Goal: Task Accomplishment & Management: Use online tool/utility

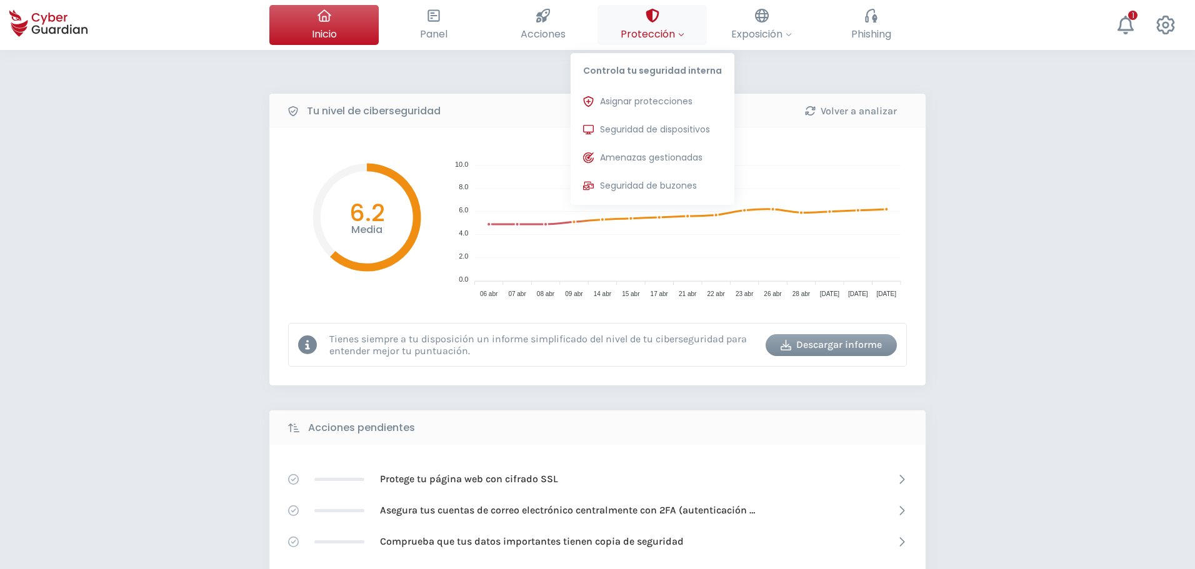
click at [641, 27] on span "Protección" at bounding box center [652, 34] width 64 height 16
click at [650, 131] on span "Seguridad de dispositivos" at bounding box center [655, 129] width 110 height 13
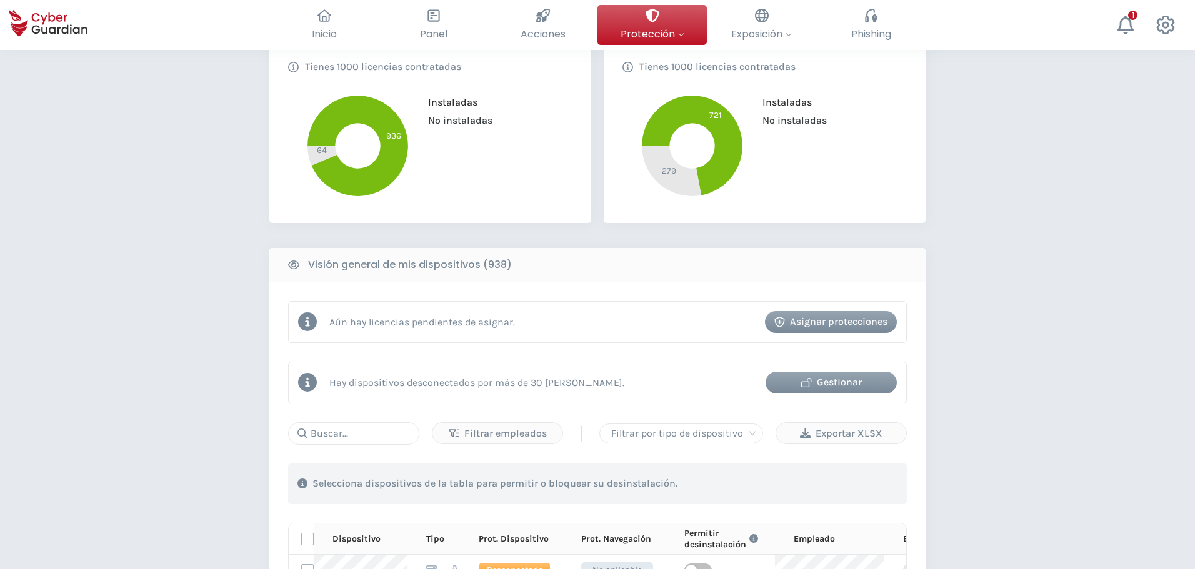
scroll to position [500, 0]
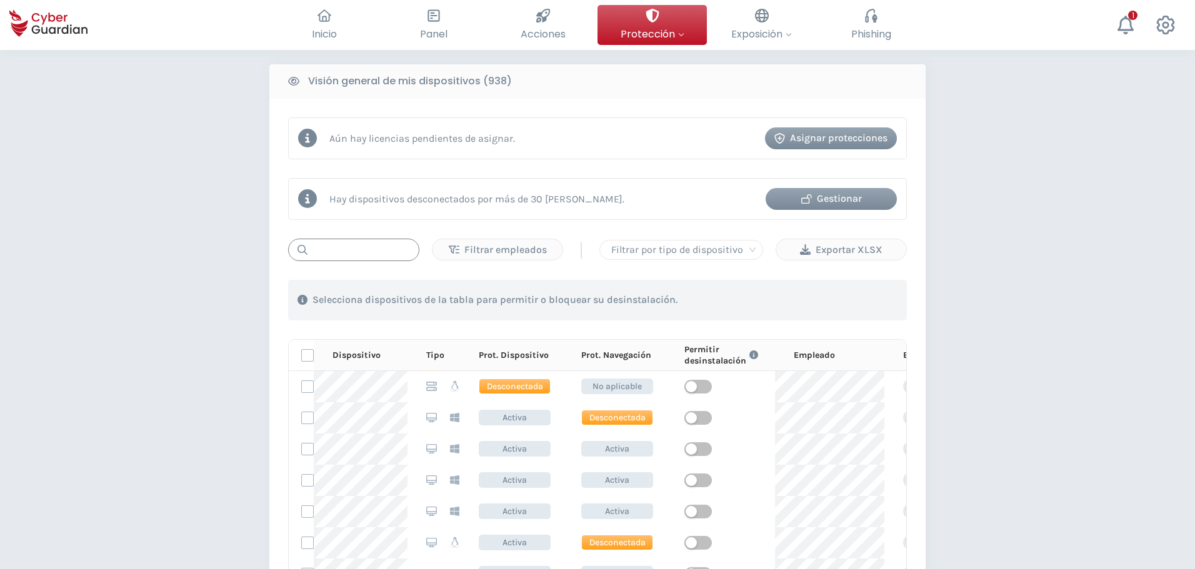
click at [377, 257] on input "text" at bounding box center [353, 250] width 131 height 22
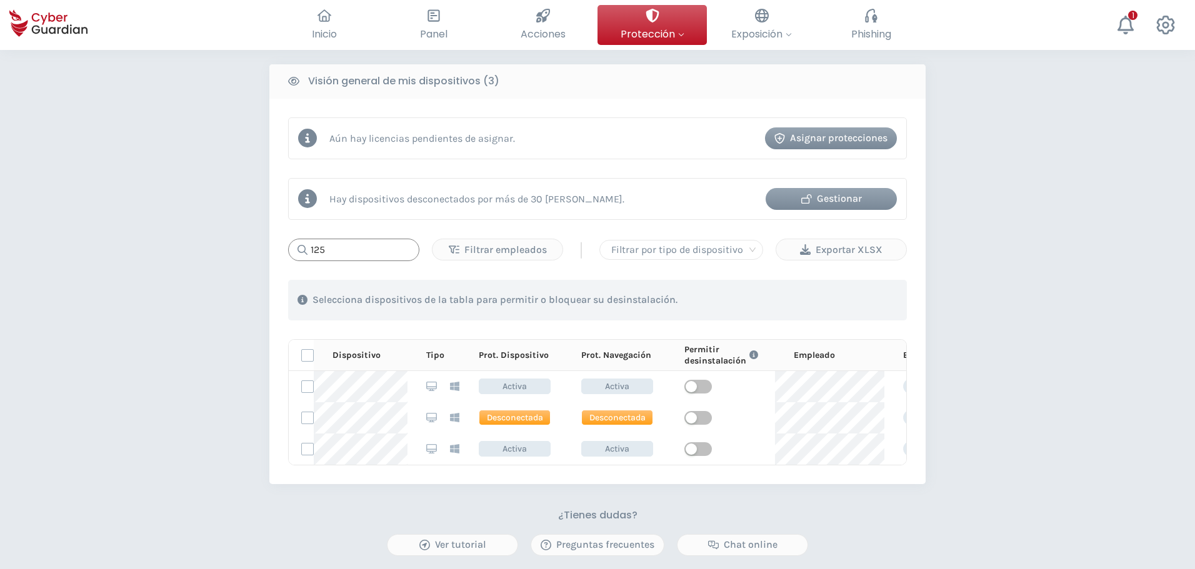
type input "125"
drag, startPoint x: 186, startPoint y: 294, endPoint x: 209, endPoint y: 283, distance: 26.0
click at [131, 309] on div "PROTECCIÓN > Seguridad de dispositivos ¿Cómo funciona? Añade empleados Instala …" at bounding box center [597, 150] width 1195 height 1201
drag, startPoint x: 344, startPoint y: 236, endPoint x: 131, endPoint y: 282, distance: 217.3
click at [129, 281] on div "PROTECCIÓN > Seguridad de dispositivos ¿Cómo funciona? Añade empleados Instala …" at bounding box center [597, 150] width 1195 height 1201
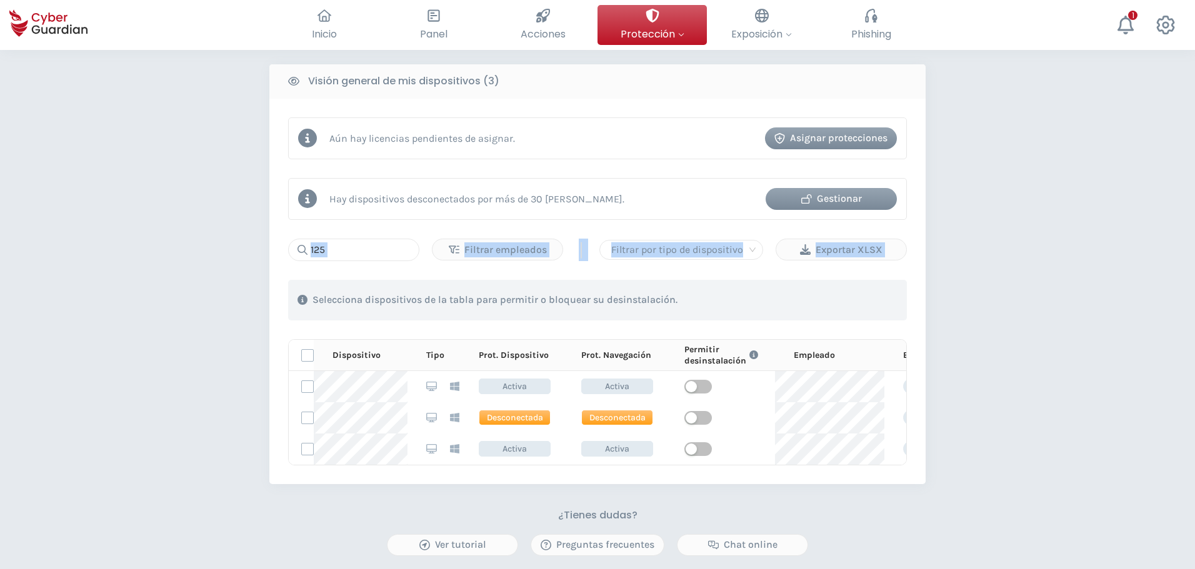
click at [342, 248] on input "125" at bounding box center [353, 250] width 131 height 22
click at [383, 248] on input "125" at bounding box center [353, 250] width 131 height 22
click at [385, 223] on div "Aún hay licencias pendientes de asignar. Asignar protecciones Hay dispositivos …" at bounding box center [597, 291] width 656 height 385
drag, startPoint x: 299, startPoint y: 247, endPoint x: 136, endPoint y: 286, distance: 167.7
click at [169, 269] on div "PROTECCIÓN > Seguridad de dispositivos ¿Cómo funciona? Añade empleados Instala …" at bounding box center [597, 150] width 1195 height 1201
